Goal: Task Accomplishment & Management: Manage account settings

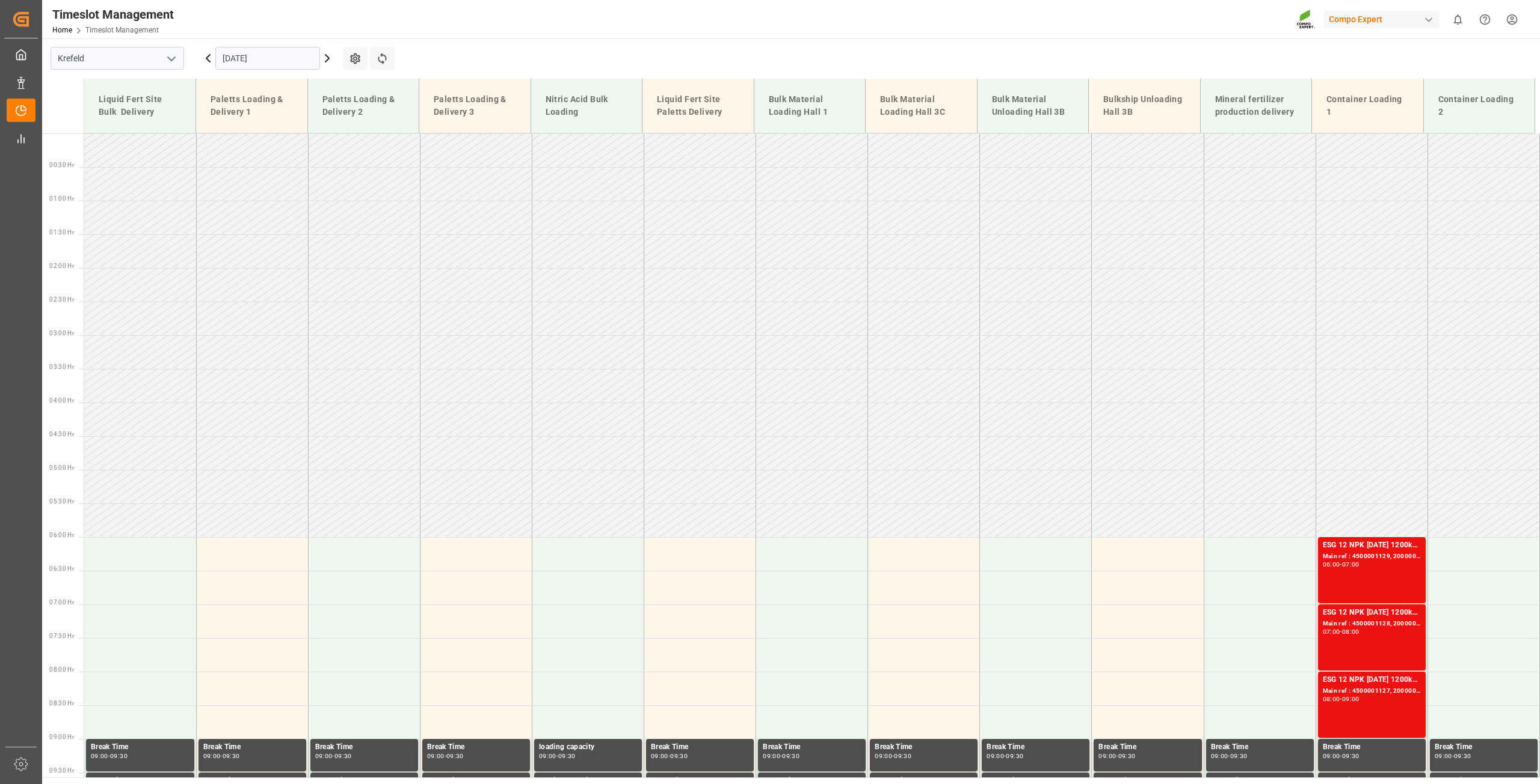
scroll to position [745, 0]
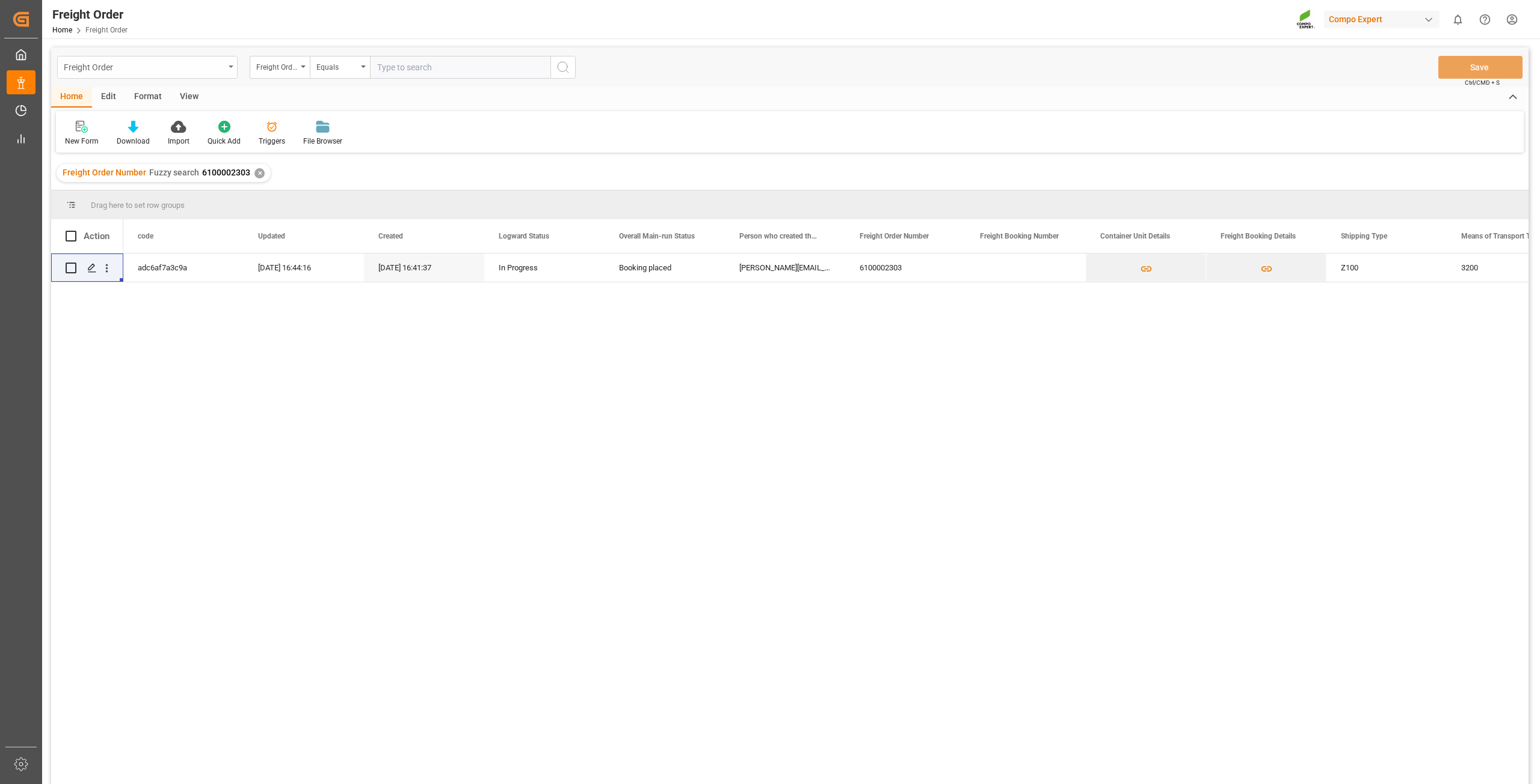
click at [127, 62] on div "Freight Order" at bounding box center [144, 66] width 161 height 15
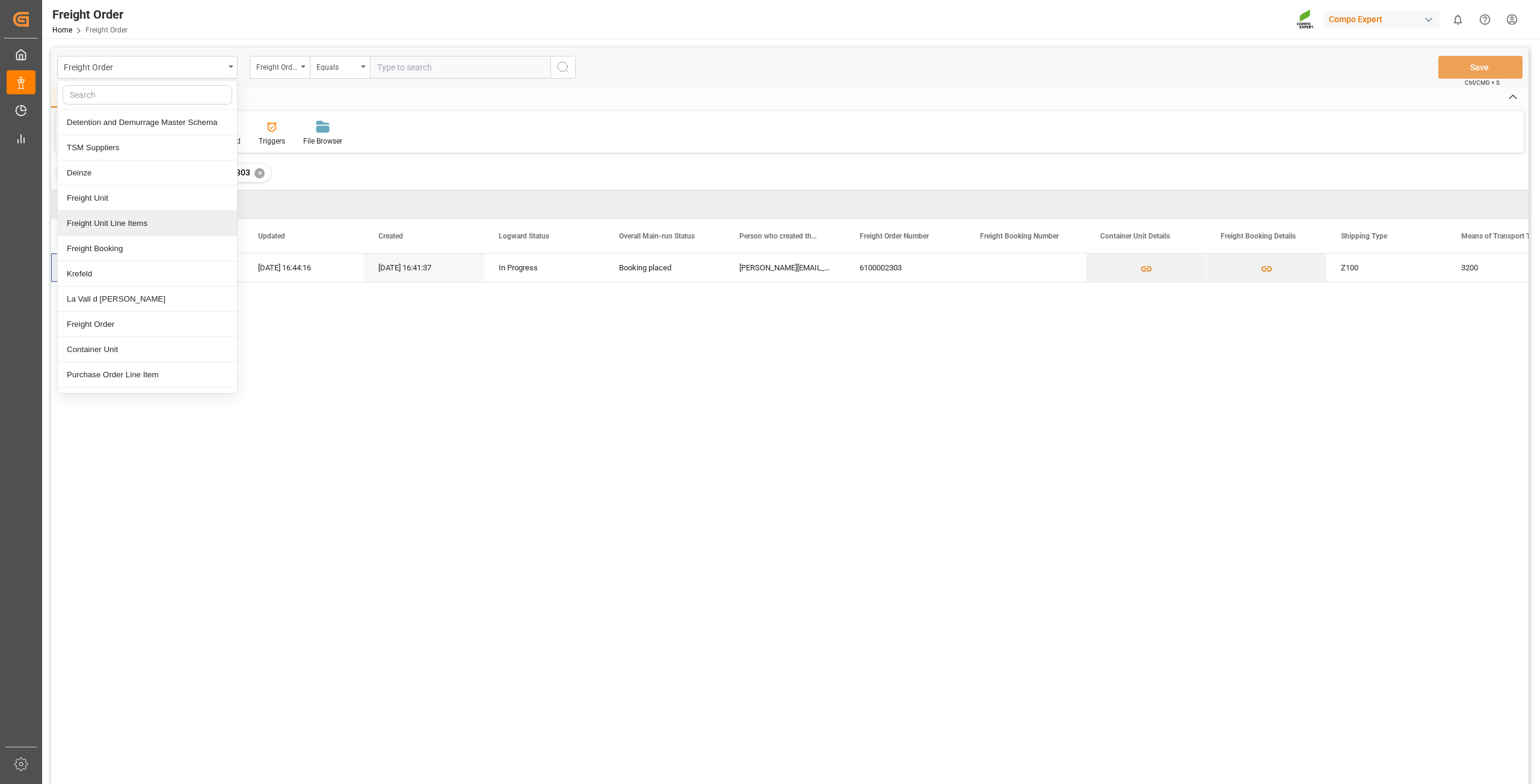
click at [114, 227] on div "Freight Unit Line Items" at bounding box center [148, 223] width 179 height 25
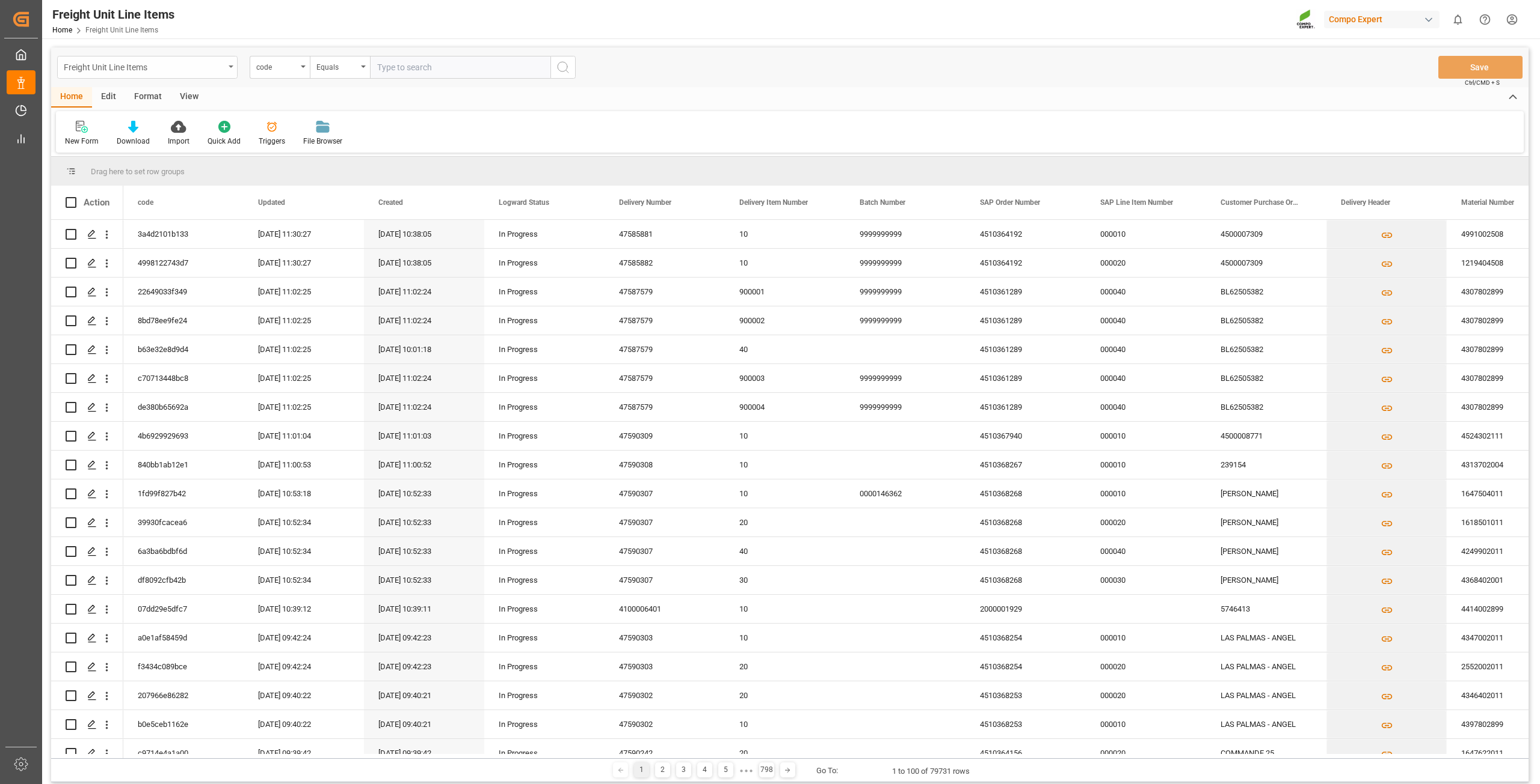
click at [151, 69] on div "Freight Unit Line Items" at bounding box center [144, 66] width 161 height 15
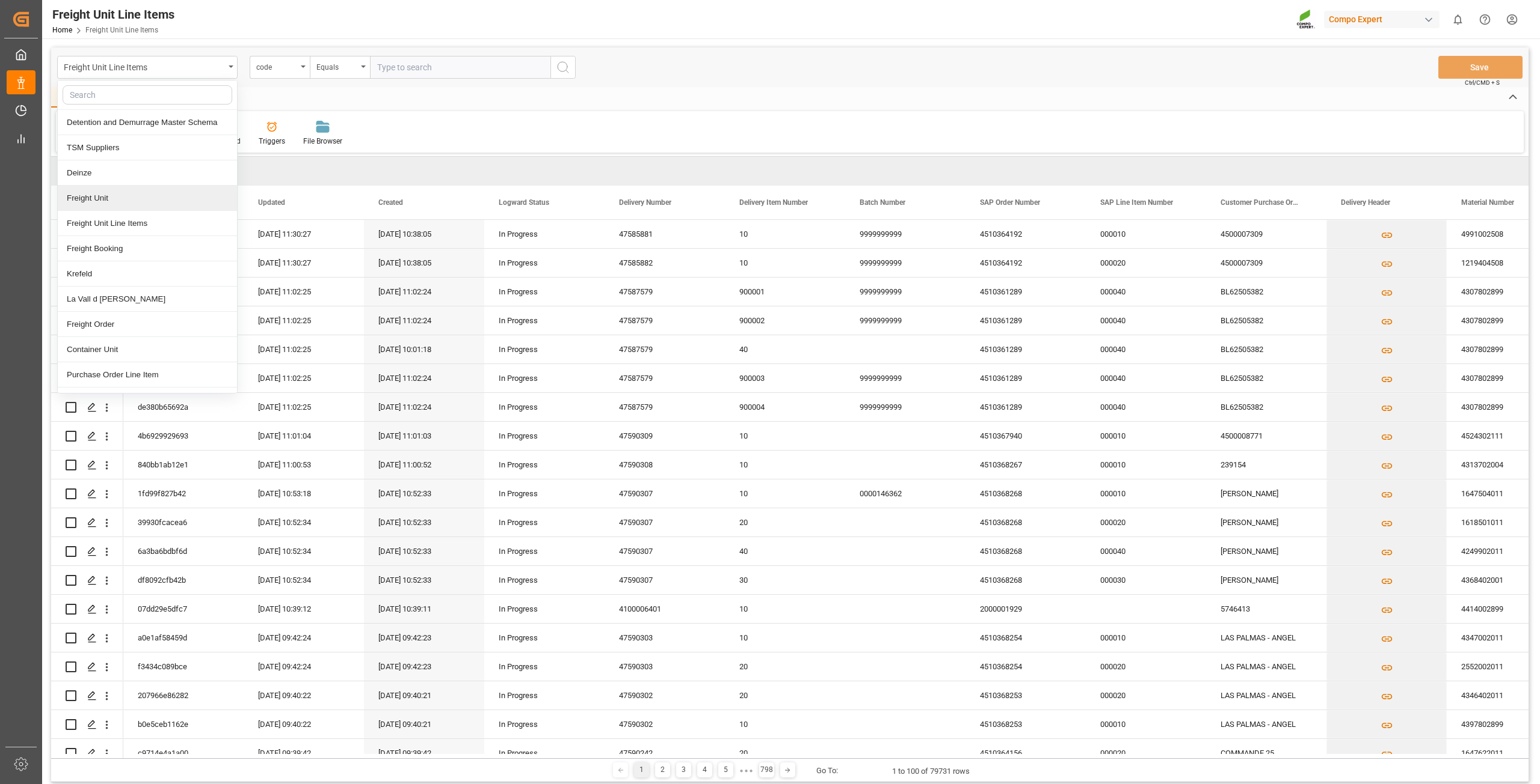
click at [102, 203] on div "Freight Unit" at bounding box center [148, 198] width 179 height 25
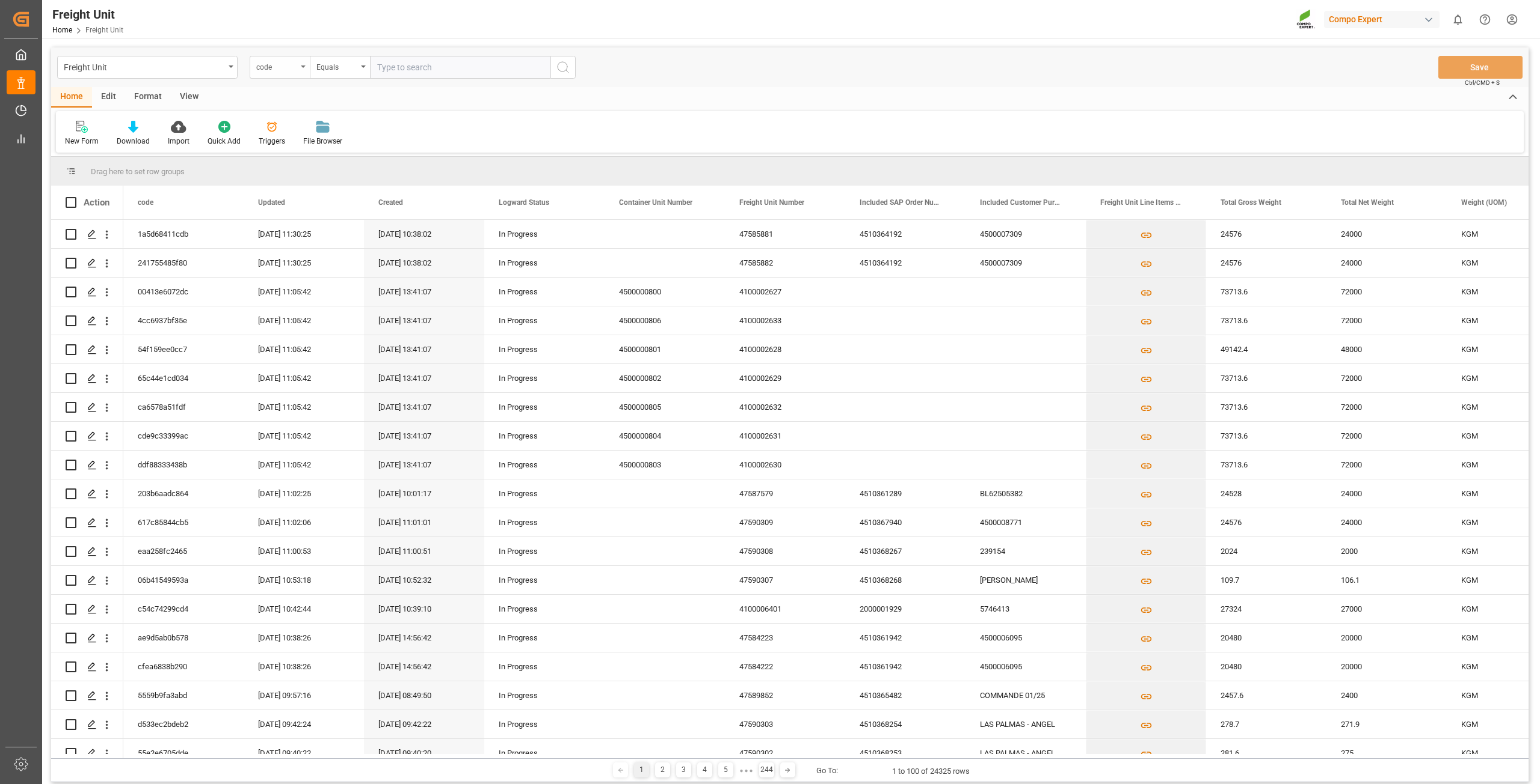
click at [291, 66] on div "code" at bounding box center [277, 66] width 41 height 14
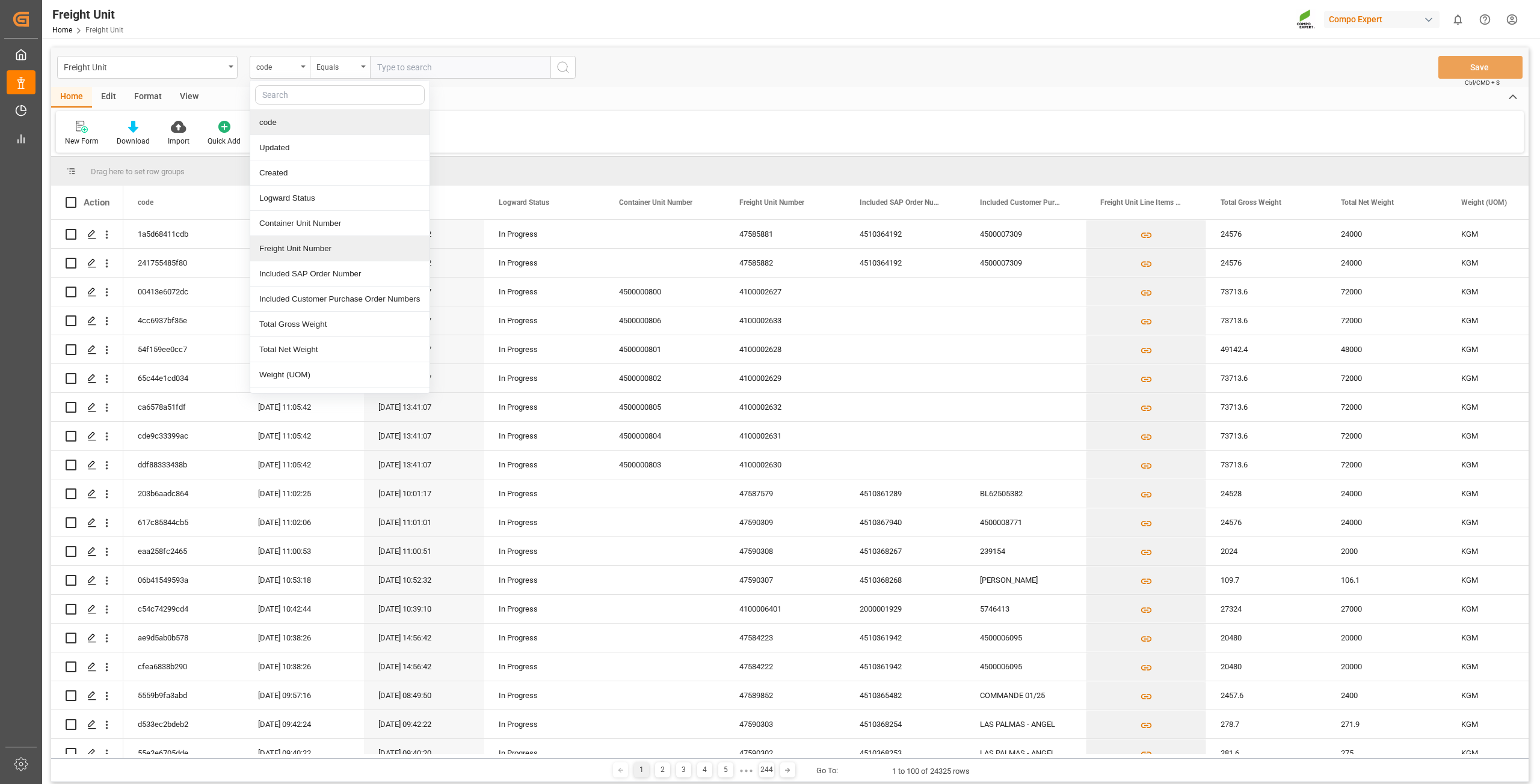
click at [301, 253] on div "Freight Unit Number" at bounding box center [340, 248] width 179 height 25
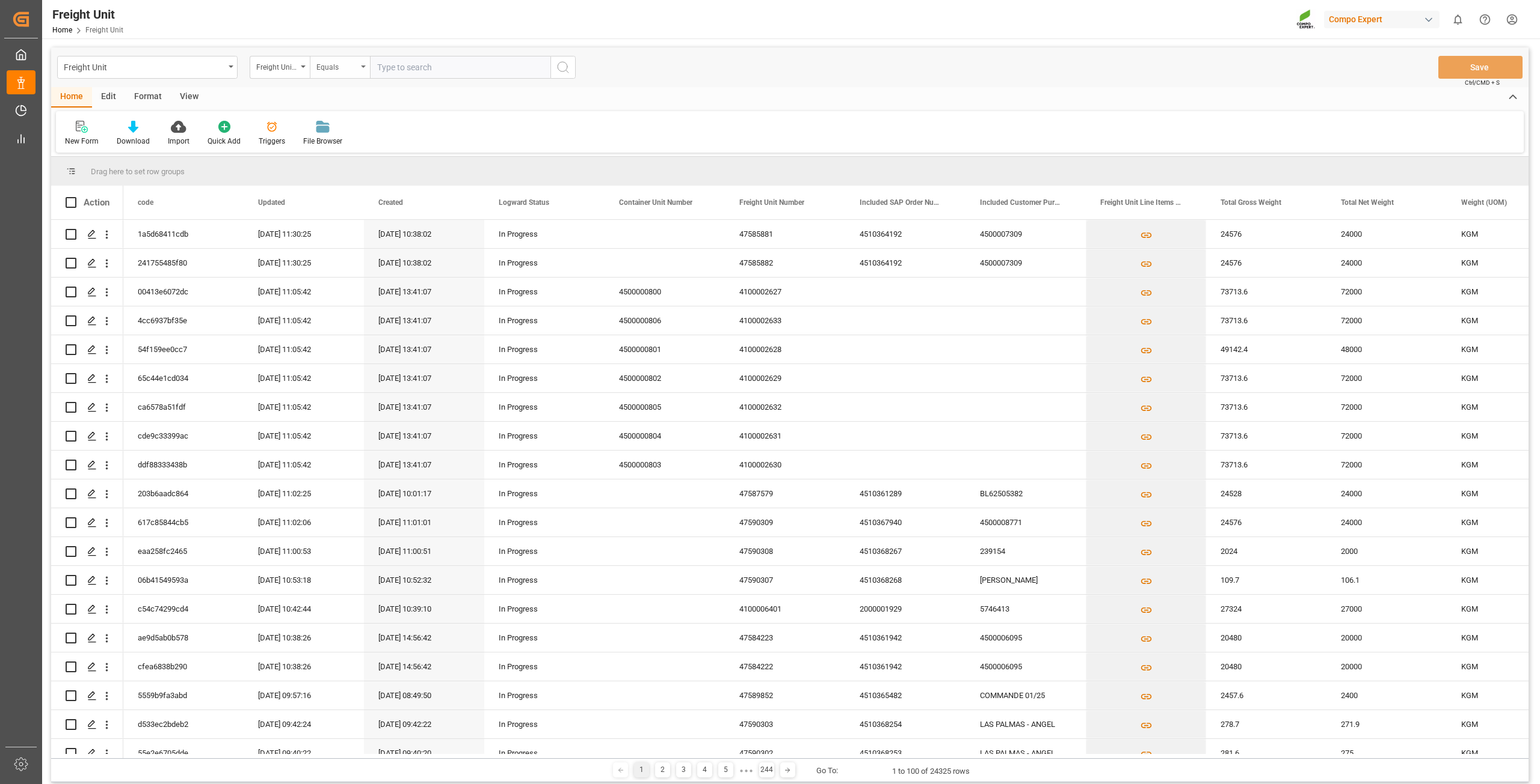
click at [342, 66] on div "Equals" at bounding box center [336, 66] width 41 height 14
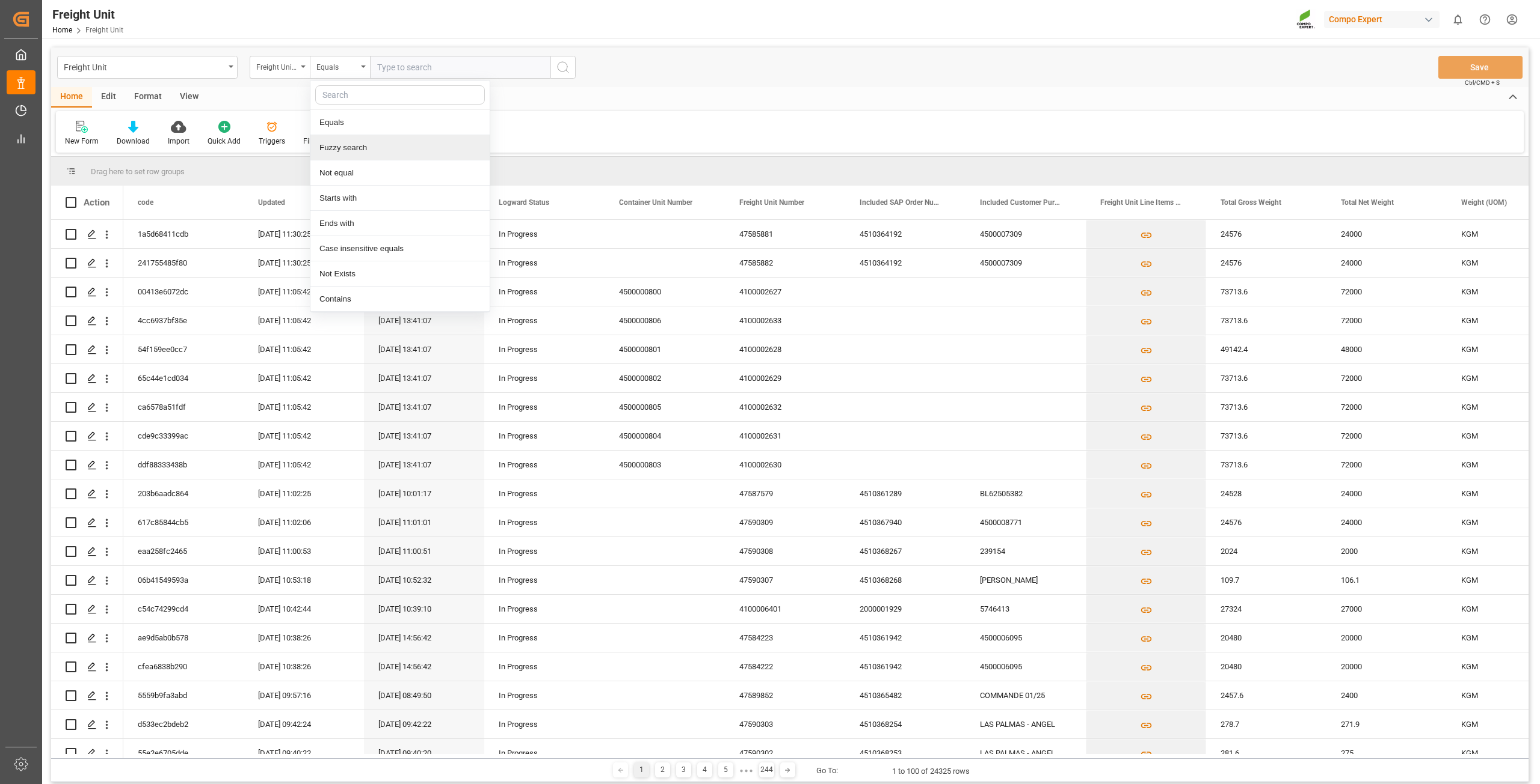
click at [349, 147] on div "Fuzzy search" at bounding box center [400, 147] width 179 height 25
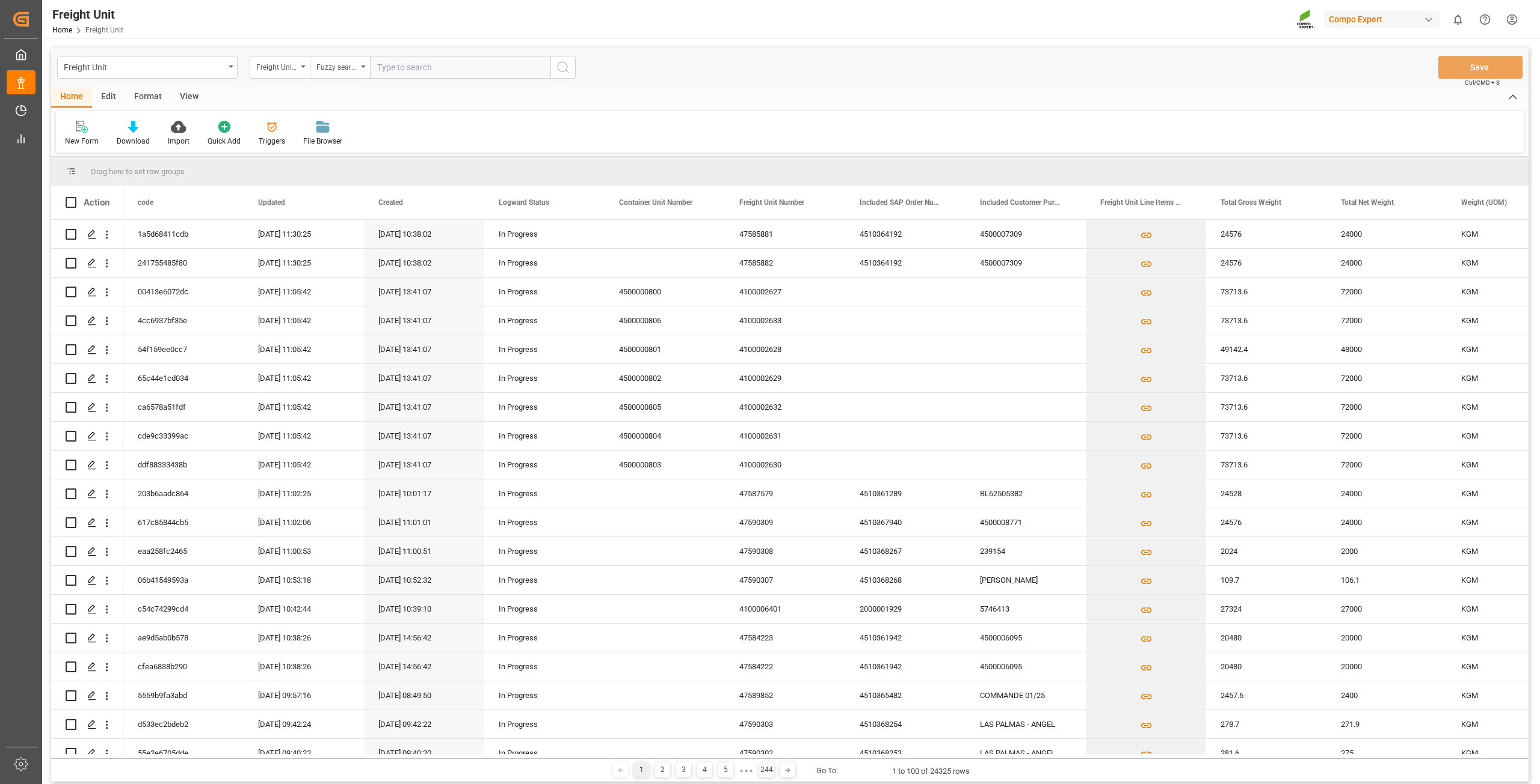
click at [401, 66] on input "text" at bounding box center [459, 68] width 180 height 23
paste input "4100001267"
type input "4100001267"
click at [560, 64] on icon "search button" at bounding box center [563, 67] width 14 height 14
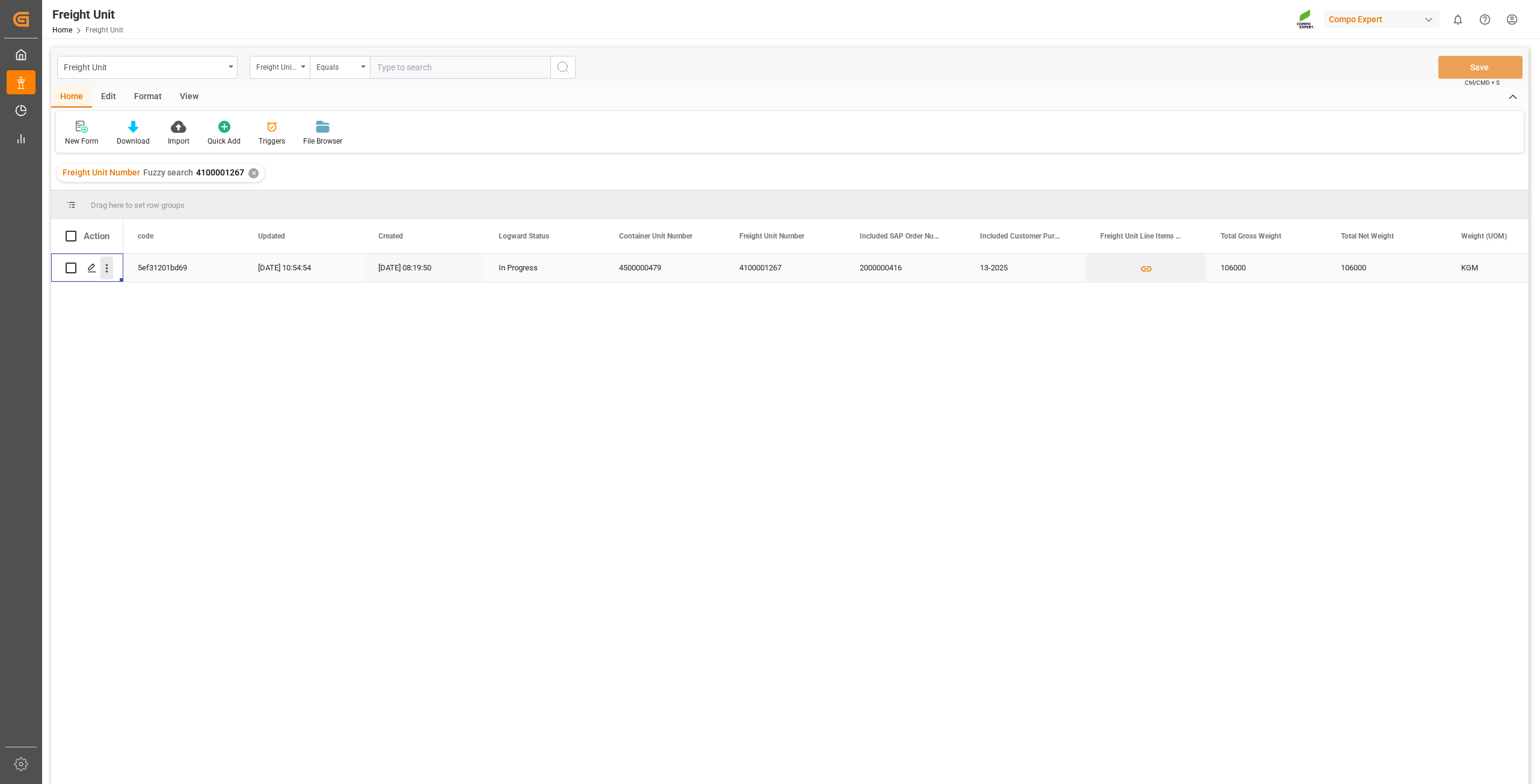
click at [107, 274] on icon "open menu" at bounding box center [106, 269] width 12 height 12
click at [120, 294] on icon "Press SPACE to select this row." at bounding box center [116, 293] width 10 height 10
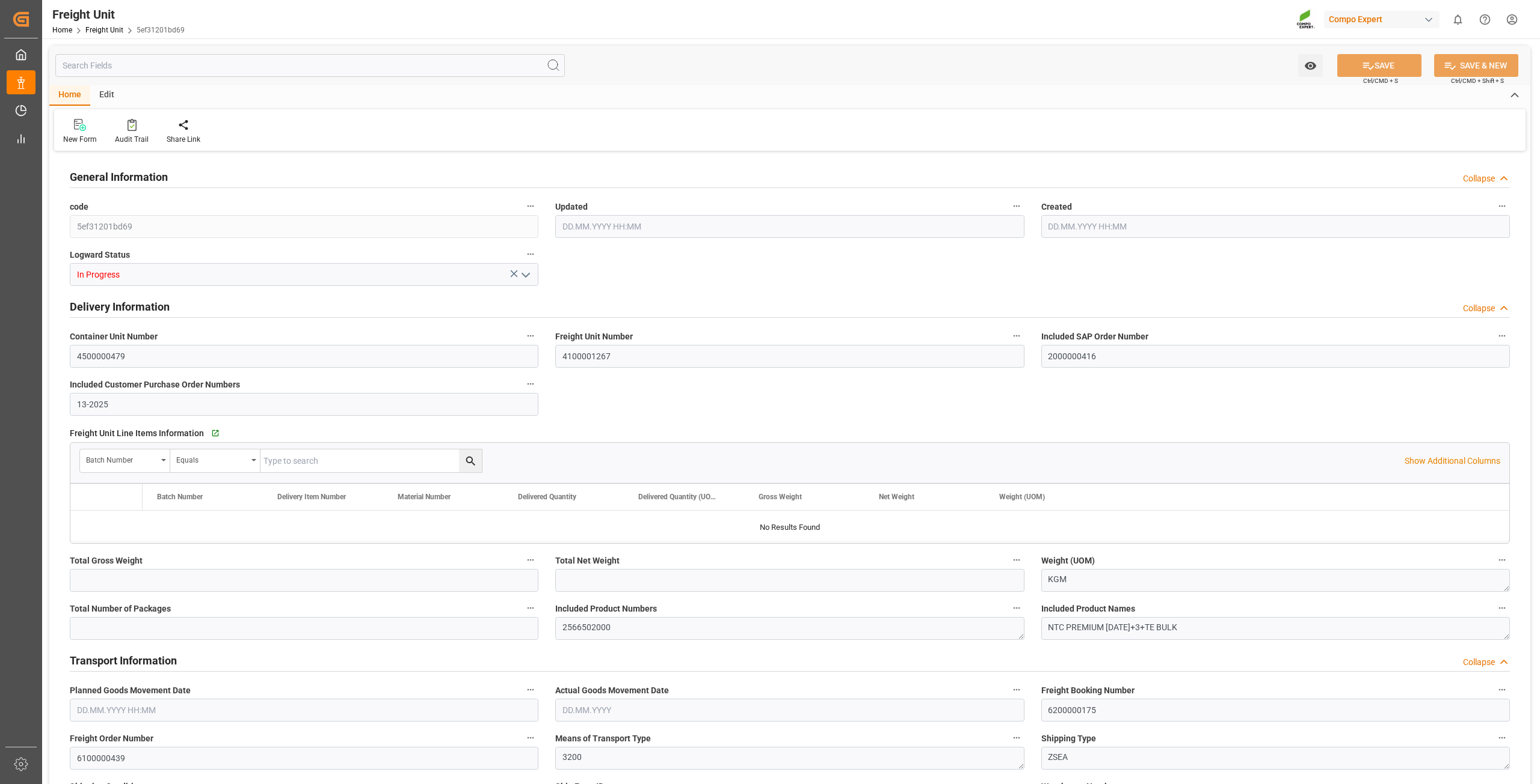
type input "106000"
type input "30.08.2025 08:54"
type input "10.07.2025 06:19"
type input "18.07.2025 01:00"
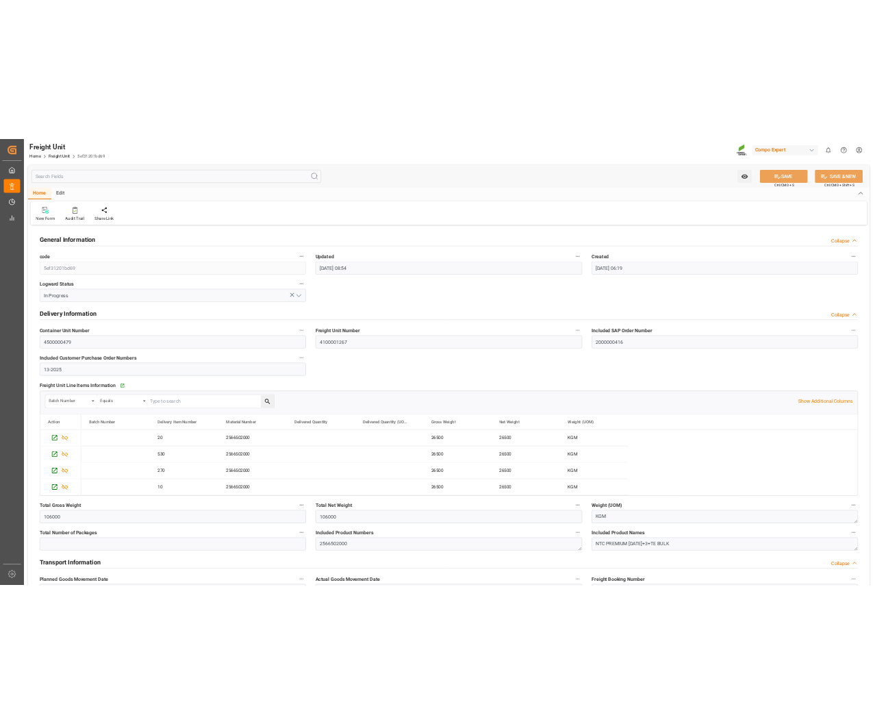
scroll to position [68, 0]
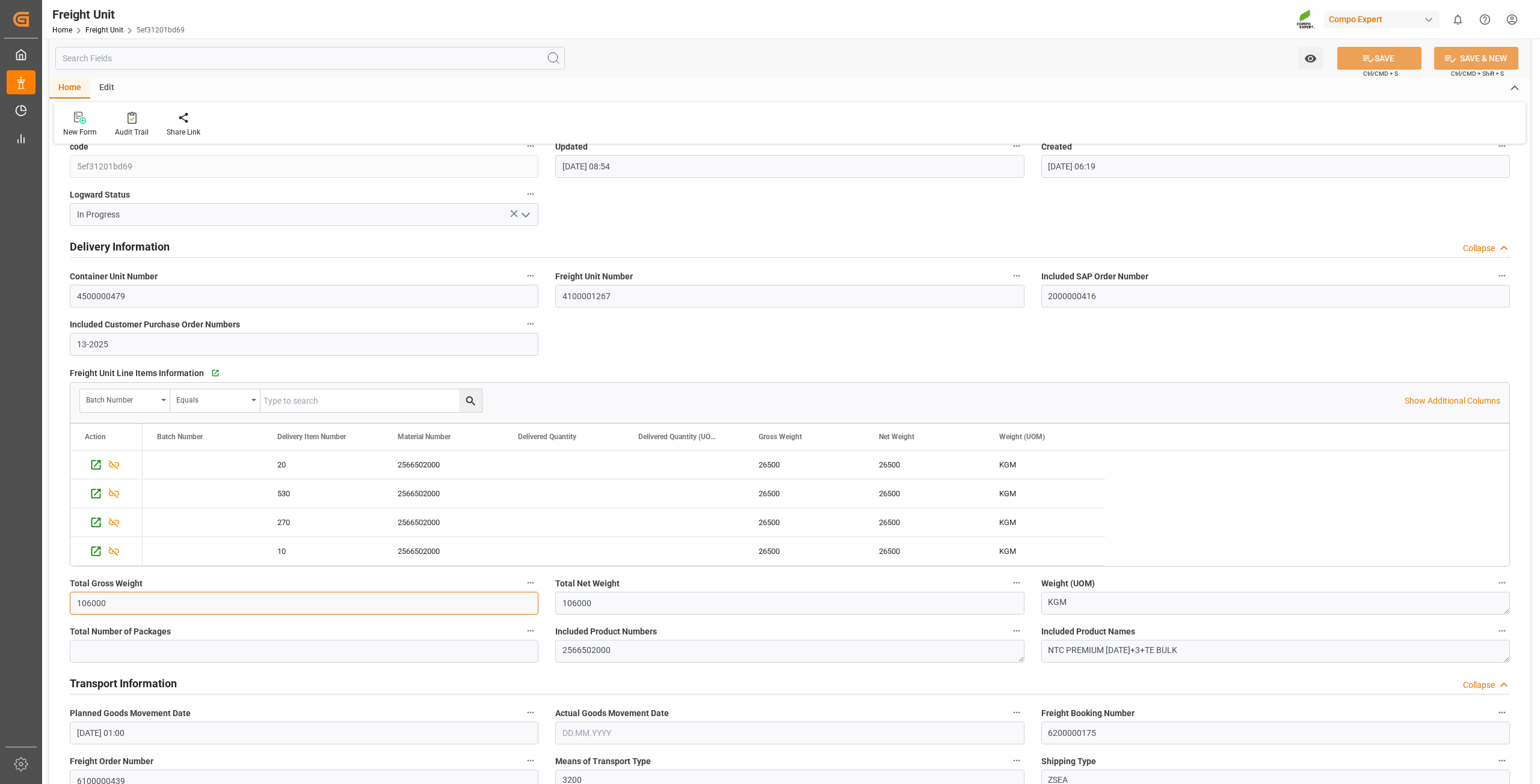
drag, startPoint x: 164, startPoint y: 605, endPoint x: 170, endPoint y: 588, distance: 18.0
click at [153, 606] on input "106000" at bounding box center [303, 603] width 468 height 23
click at [177, 584] on label "Total Gross Weight" at bounding box center [303, 583] width 468 height 17
click at [523, 584] on button "Total Gross Weight" at bounding box center [531, 583] width 16 height 16
click at [604, 369] on div at bounding box center [770, 392] width 1540 height 784
